Goal: Task Accomplishment & Management: Use online tool/utility

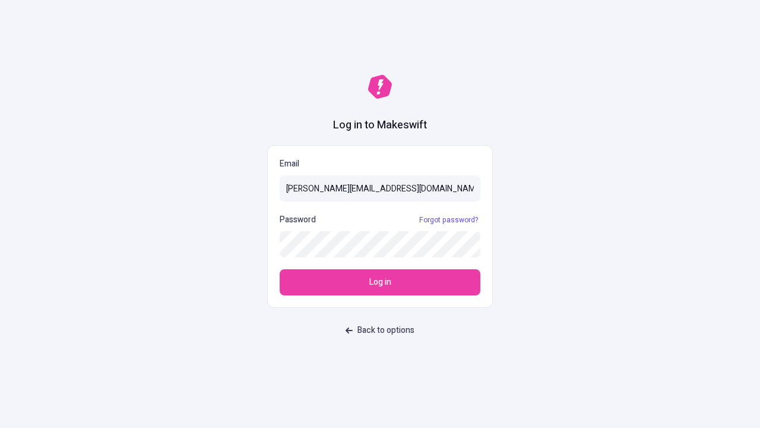
type input "[PERSON_NAME][EMAIL_ADDRESS][DOMAIN_NAME]"
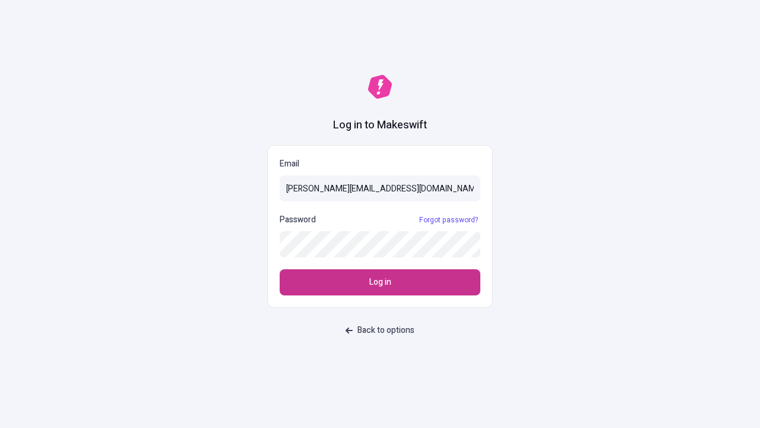
click at [380, 282] on span "Log in" at bounding box center [380, 282] width 22 height 13
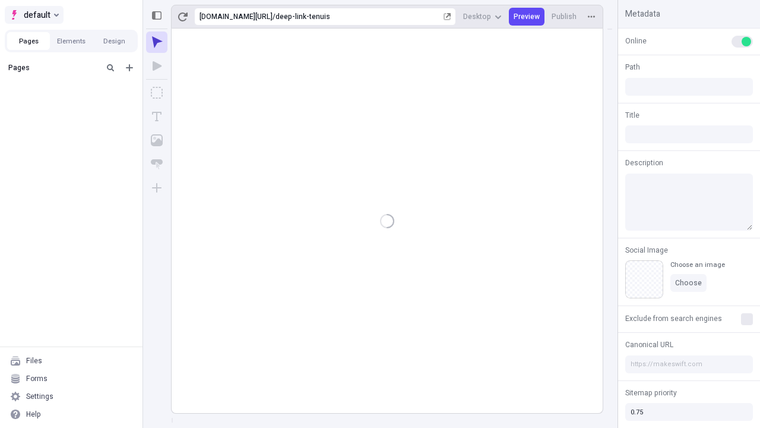
click at [33, 15] on span "default" at bounding box center [37, 15] width 27 height 14
type input "/deep-link-tenuis"
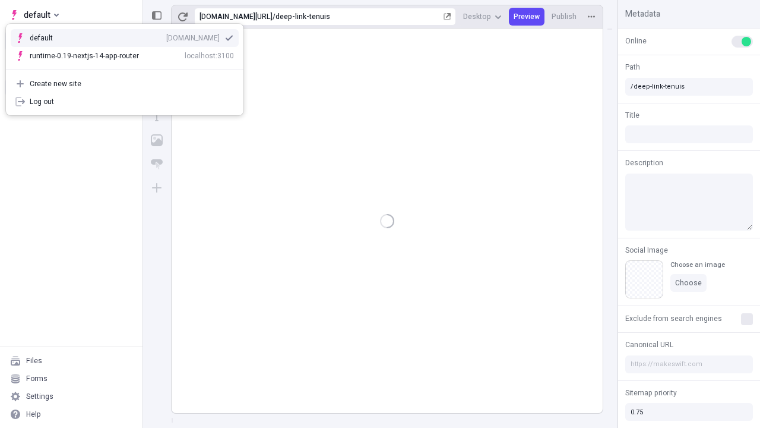
click at [166, 36] on div "[DOMAIN_NAME]" at bounding box center [192, 38] width 53 height 10
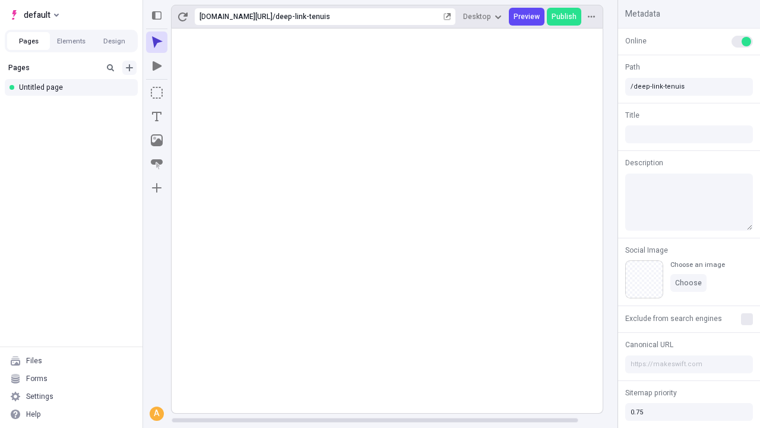
click at [129, 68] on icon "Add new" at bounding box center [129, 67] width 7 height 7
click at [75, 106] on div "Blank page" at bounding box center [75, 106] width 114 height 18
type input "/deep-link-solus"
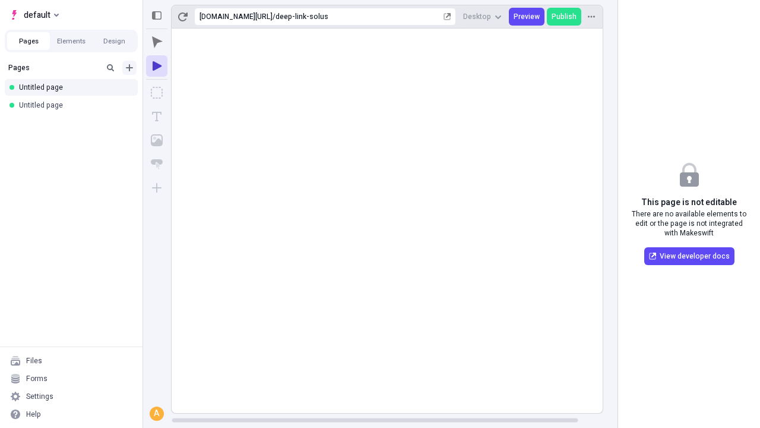
click at [129, 68] on icon "Add new" at bounding box center [129, 67] width 7 height 7
click at [75, 106] on div "Blank page" at bounding box center [75, 106] width 114 height 18
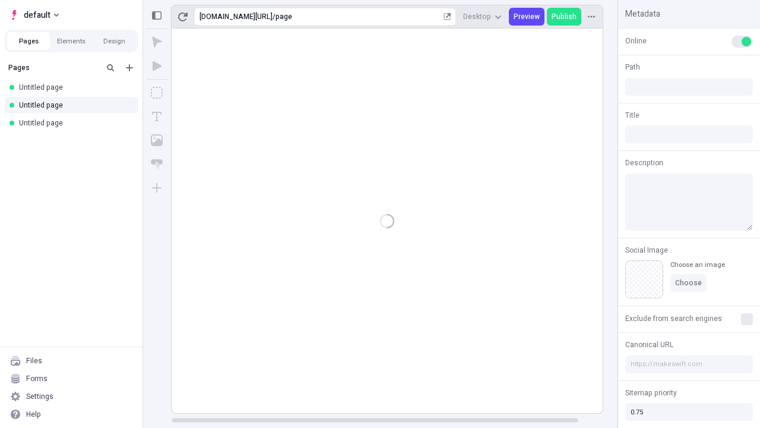
type input "/page"
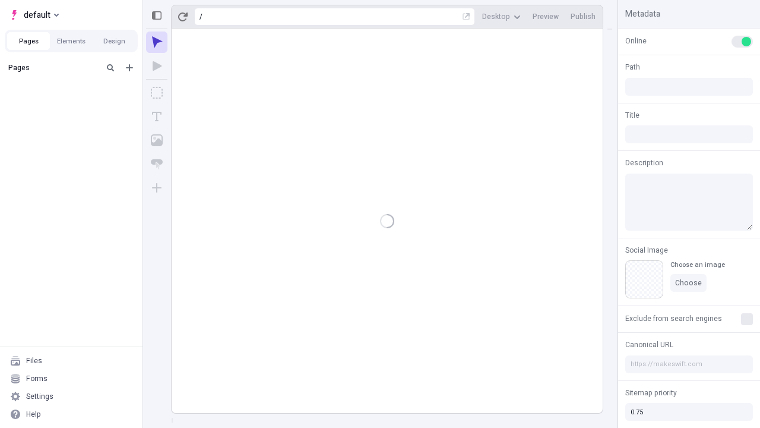
type input "/deep-link-solus"
